Goal: Task Accomplishment & Management: Use online tool/utility

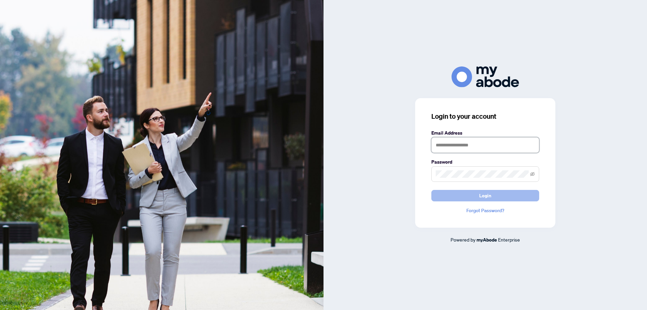
type input "**********"
click at [476, 196] on button "Login" at bounding box center [485, 195] width 108 height 11
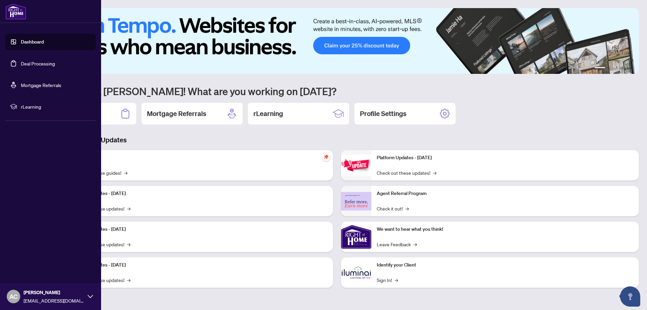
click at [27, 62] on link "Deal Processing" at bounding box center [38, 63] width 34 height 6
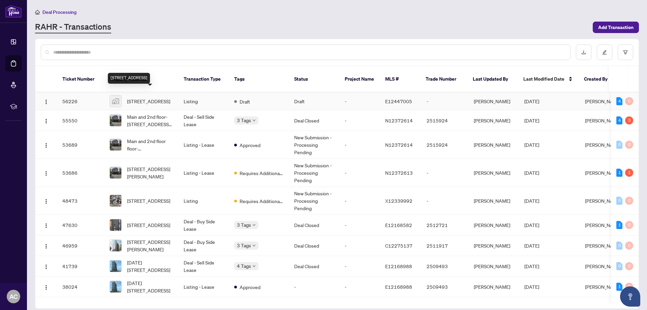
click at [154, 97] on span "[STREET_ADDRESS]" at bounding box center [148, 100] width 43 height 7
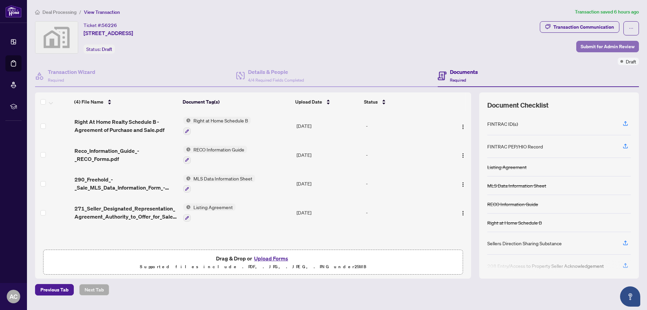
click at [590, 45] on span "Submit for Admin Review" at bounding box center [607, 46] width 54 height 11
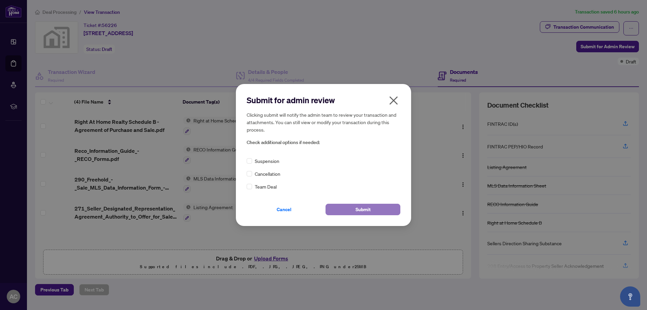
click at [366, 211] on span "Submit" at bounding box center [362, 209] width 15 height 11
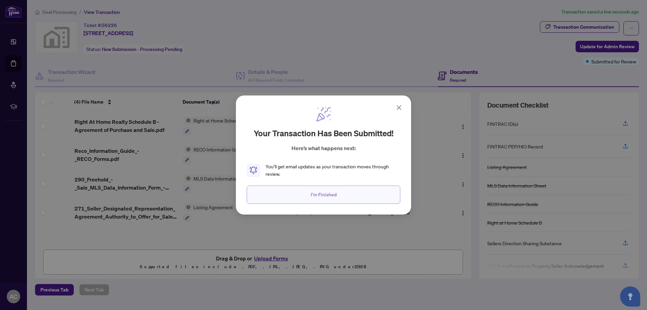
click at [318, 194] on span "I'm Finished" at bounding box center [324, 194] width 26 height 11
